Goal: Check status: Check status

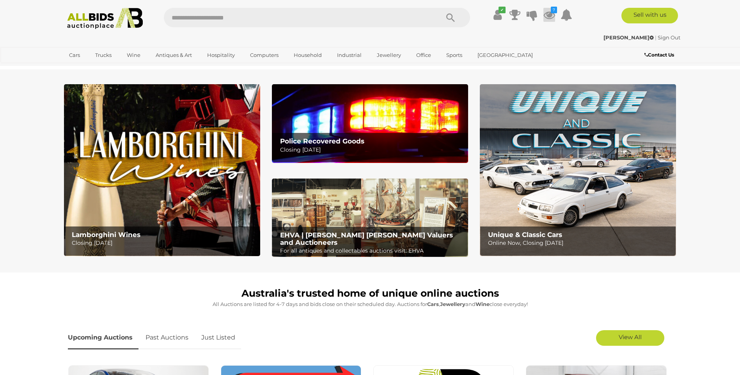
click at [551, 12] on icon "7" at bounding box center [554, 10] width 6 height 7
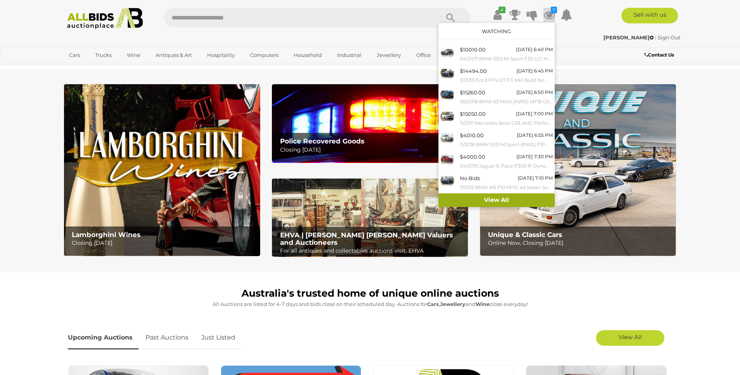
click at [487, 197] on link "View All" at bounding box center [496, 200] width 116 height 14
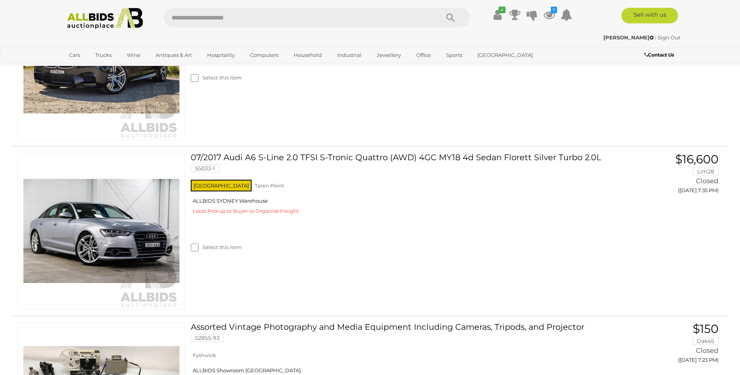
scroll to position [1275, 0]
